Goal: Navigation & Orientation: Understand site structure

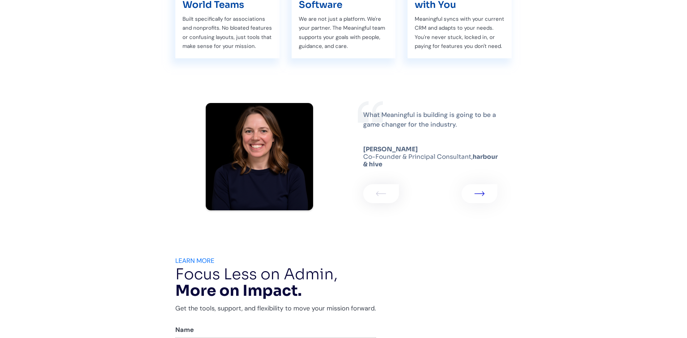
scroll to position [1228, 0]
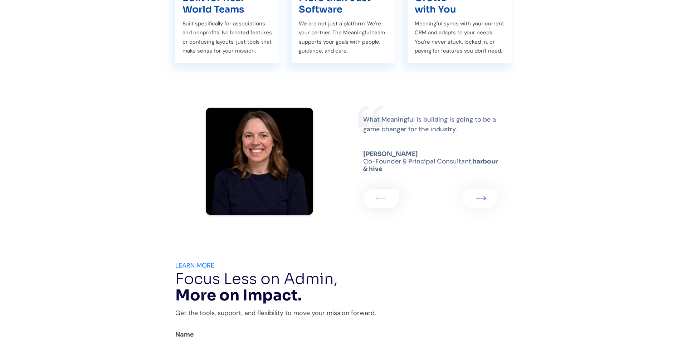
click at [480, 199] on img "1 of 2" at bounding box center [481, 198] width 10 height 4
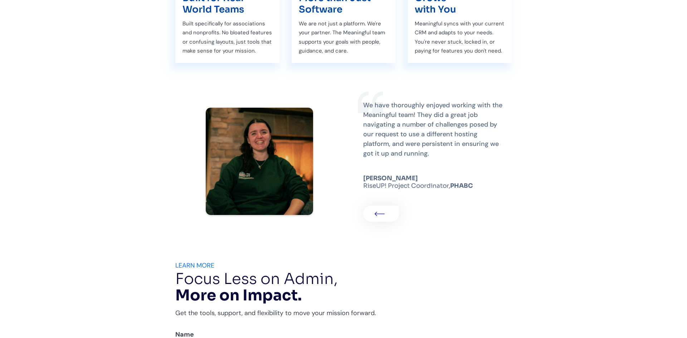
click at [374, 213] on link "2 of 2" at bounding box center [381, 214] width 36 height 16
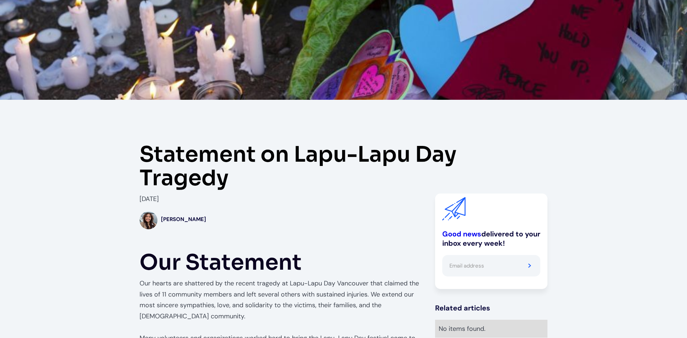
scroll to position [73, 0]
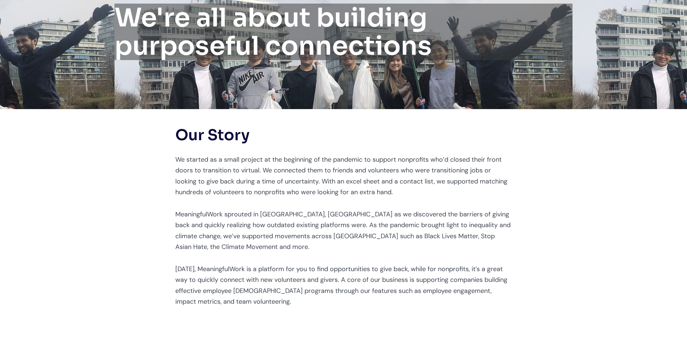
scroll to position [76, 0]
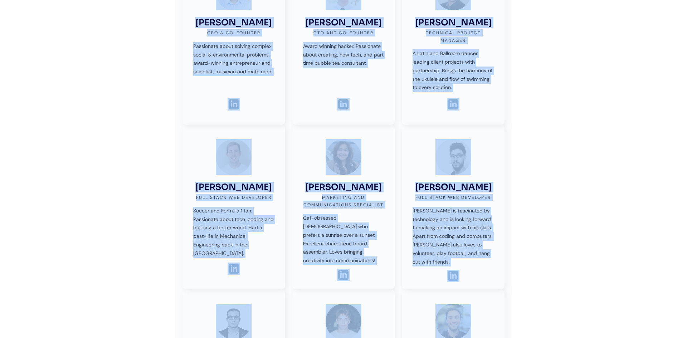
scroll to position [277, 0]
click at [470, 142] on div "[PERSON_NAME] FULL STACK WEB DEVELOPER [PERSON_NAME] is fascinated by technolog…" at bounding box center [453, 202] width 81 height 127
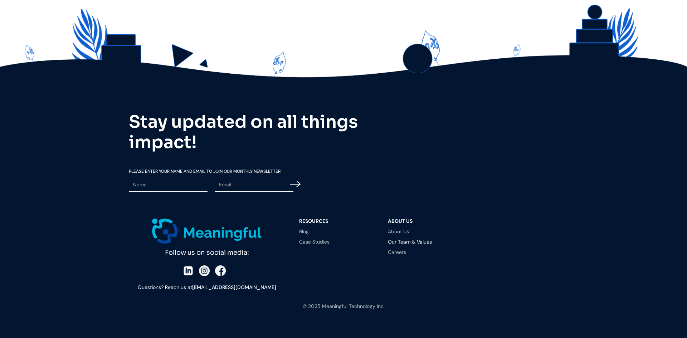
scroll to position [1660, 0]
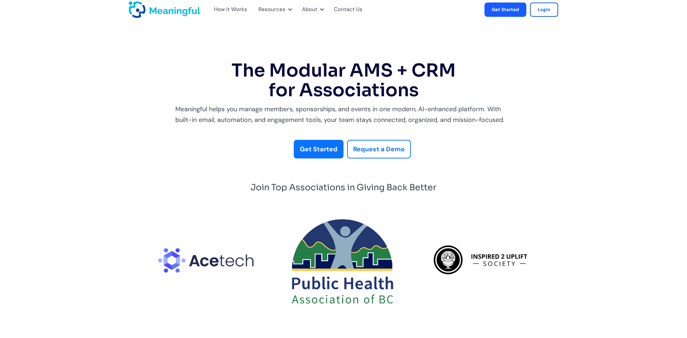
scroll to position [4, 0]
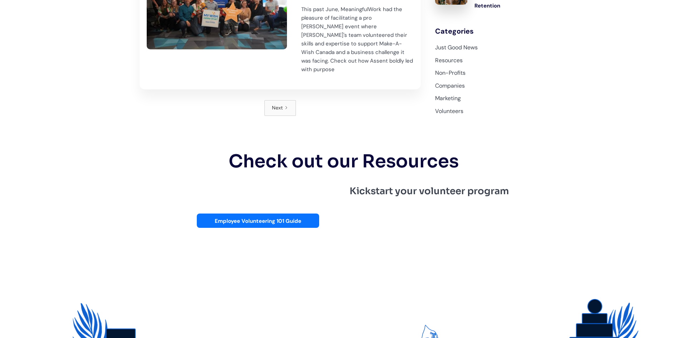
scroll to position [1115, 0]
